Goal: Check status

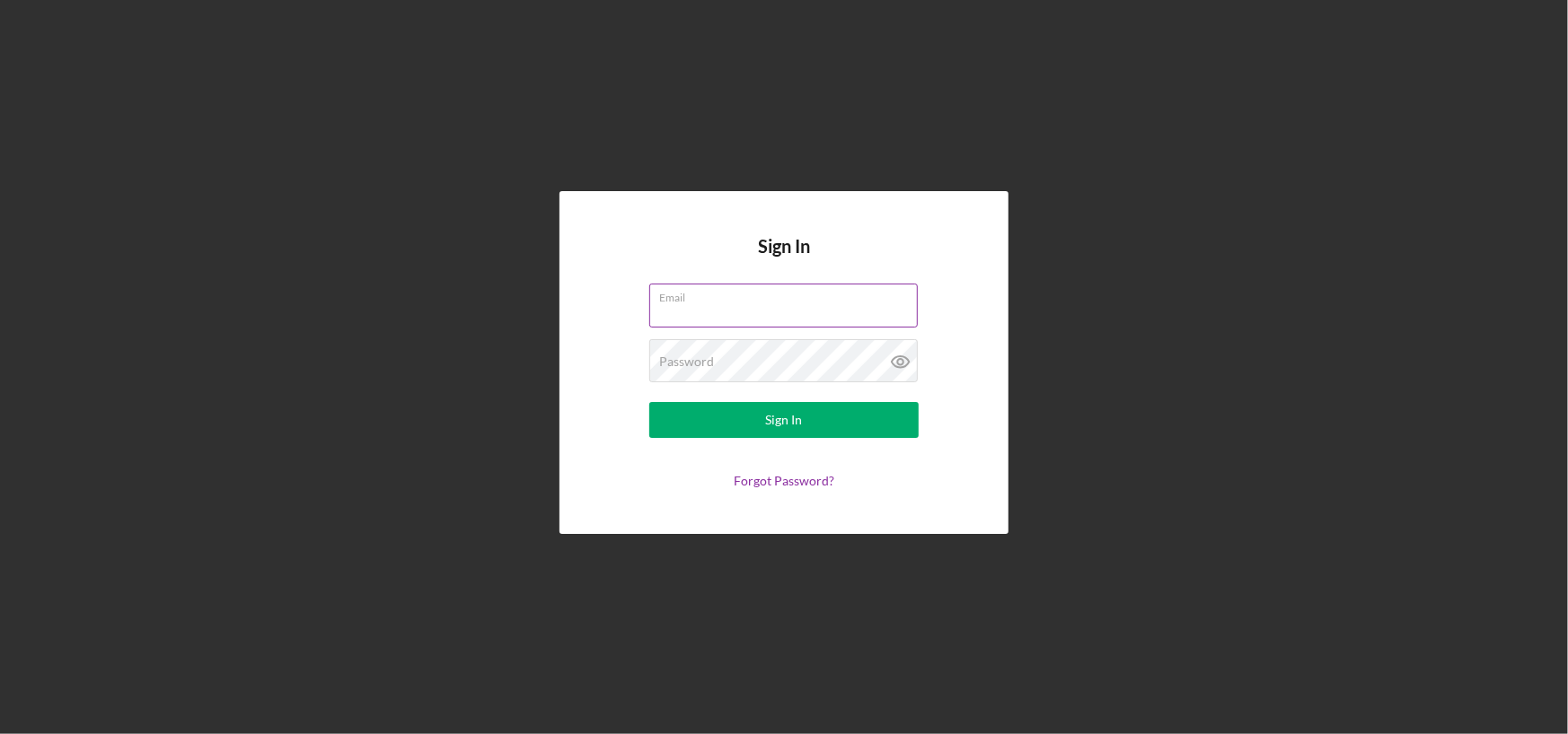
type input "[PERSON_NAME][EMAIL_ADDRESS][DOMAIN_NAME]"
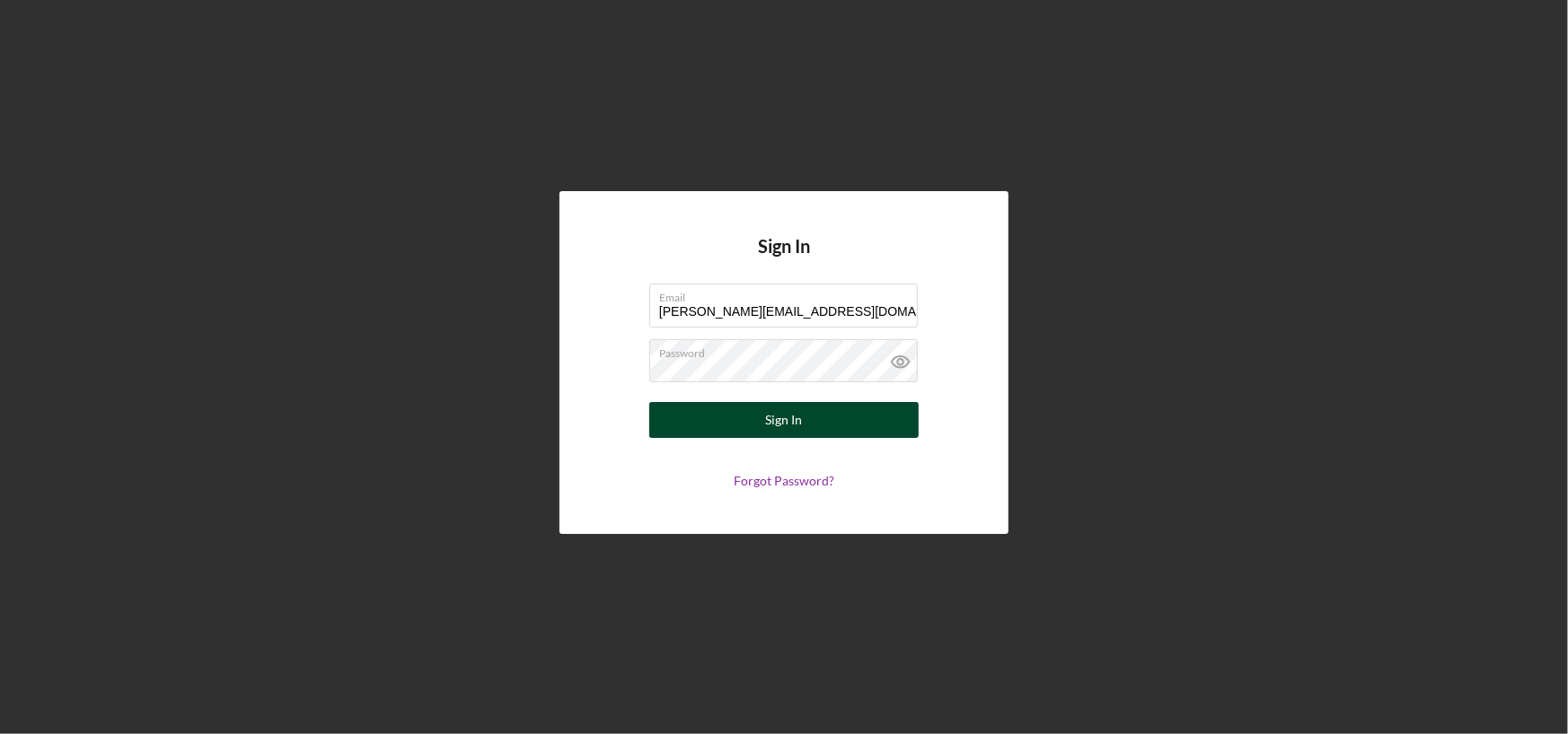
click at [776, 422] on div "Sign In" at bounding box center [784, 420] width 37 height 36
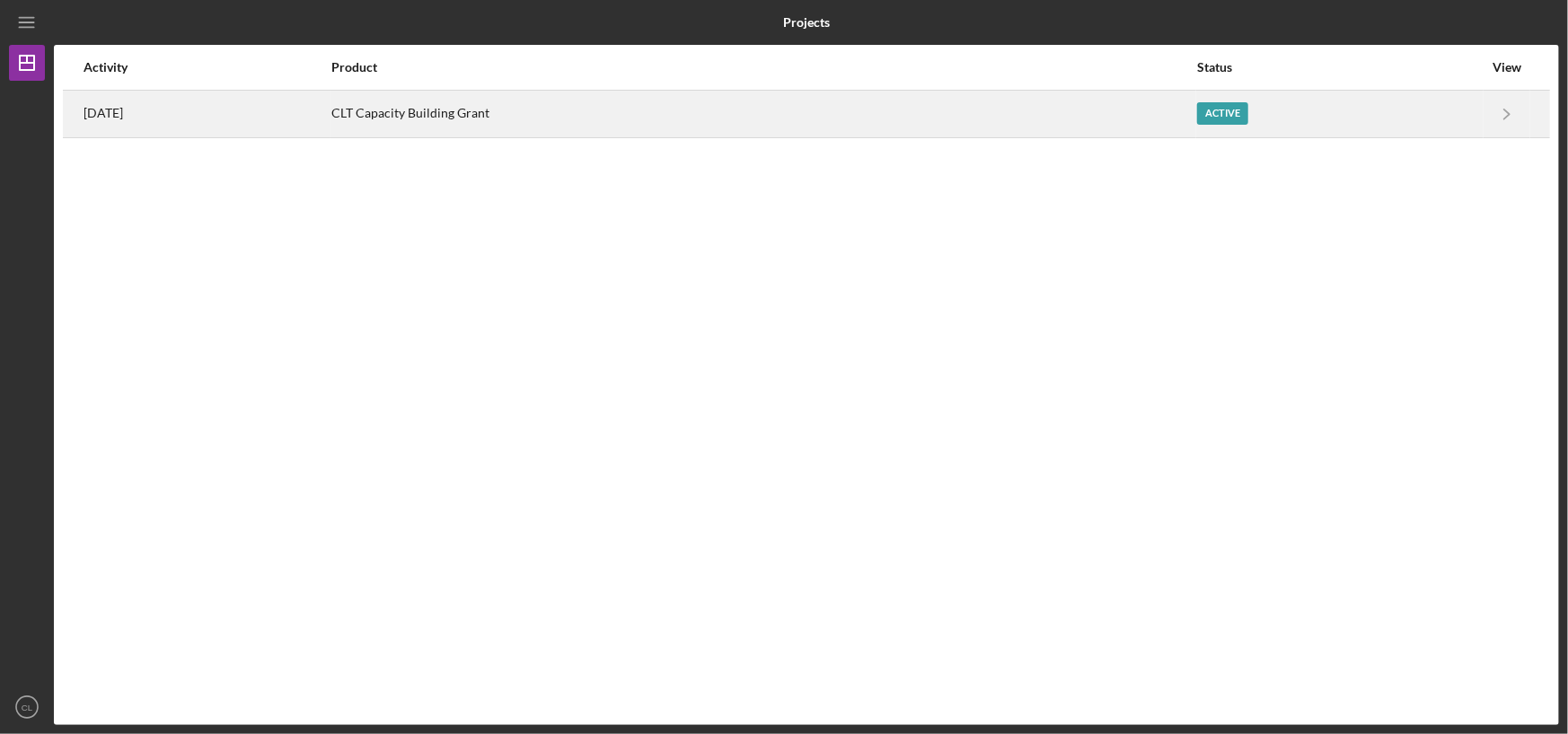
click at [552, 113] on div "CLT Capacity Building Grant" at bounding box center [764, 114] width 864 height 45
